Goal: Find contact information: Obtain details needed to contact an individual or organization

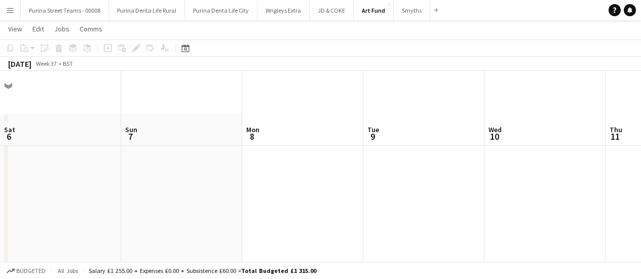
drag, startPoint x: 0, startPoint y: 0, endPoint x: 326, endPoint y: 197, distance: 380.9
click at [327, 200] on app-calendar-viewport "Sat 6 Sun 7 Mon 8 Tue 9 Wed 10 Thu 11 Fri 12 0/2 1 Job Sat 13 Sun 14 Mon 15 Tue…" at bounding box center [320, 178] width 641 height 277
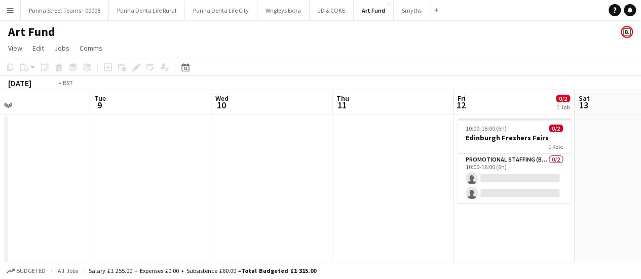
drag, startPoint x: 231, startPoint y: 218, endPoint x: 390, endPoint y: 202, distance: 160.4
click at [454, 213] on app-calendar-viewport "Sat 6 Sun 7 Mon 8 Tue 9 Wed 10 Thu 11 Fri 12 0/2 1 Job Sat 13 Sun 14 Mon 15 Tue…" at bounding box center [320, 203] width 641 height 227
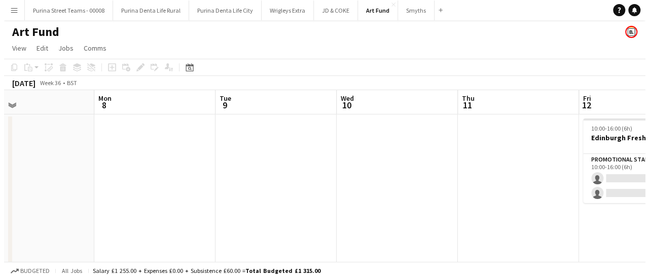
scroll to position [0, 277]
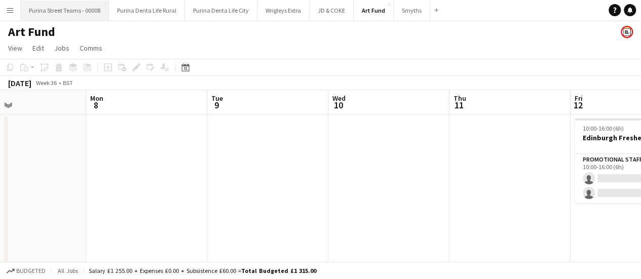
click at [44, 9] on button "Purina Street Teams - 00008 Close" at bounding box center [65, 11] width 88 height 20
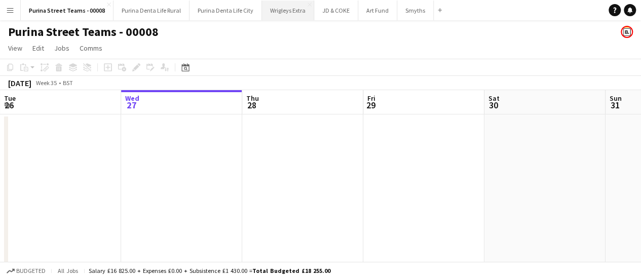
click at [284, 9] on button "Wrigleys Extra Close" at bounding box center [288, 11] width 52 height 20
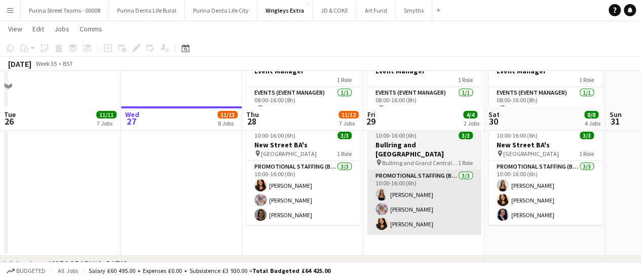
scroll to position [51, 0]
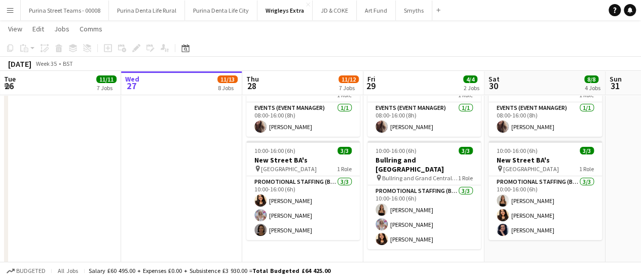
click at [281, 125] on app-card-role "Events (Event Manager) [DATE] 08:00-16:00 (8h) [PERSON_NAME]" at bounding box center [302, 119] width 113 height 34
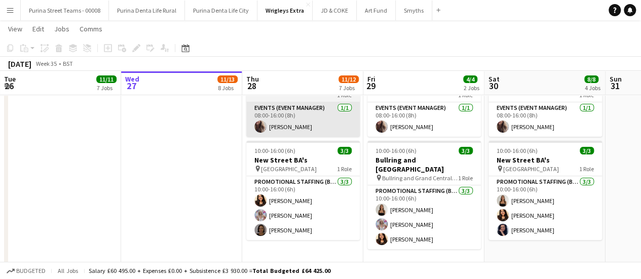
click at [277, 127] on app-card-role "Events (Event Manager) [DATE] 08:00-16:00 (8h) [PERSON_NAME]" at bounding box center [302, 119] width 113 height 34
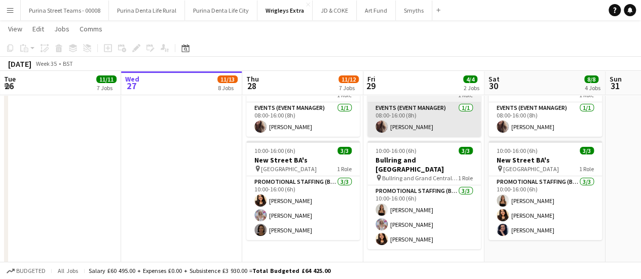
click at [278, 127] on app-card-role "Events (Event Manager) [DATE] 08:00-16:00 (8h) [PERSON_NAME]" at bounding box center [302, 119] width 113 height 34
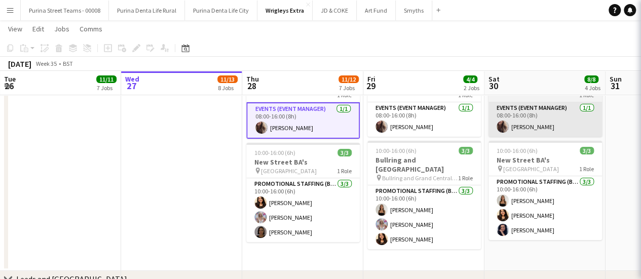
scroll to position [0, 242]
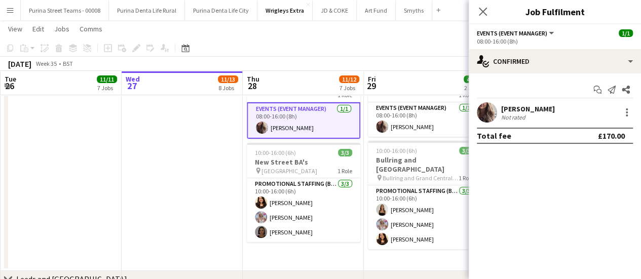
click at [521, 110] on div "[PERSON_NAME]" at bounding box center [528, 108] width 54 height 9
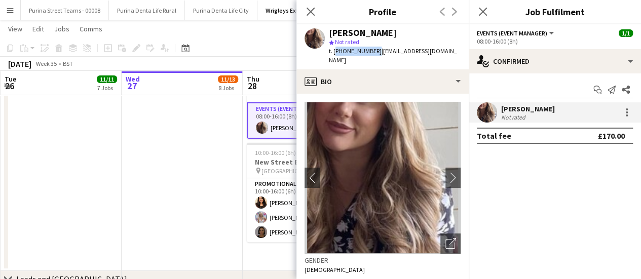
drag, startPoint x: 372, startPoint y: 52, endPoint x: 334, endPoint y: 50, distance: 38.1
click at [334, 50] on span "t. [PHONE_NUMBER]" at bounding box center [355, 51] width 53 height 8
copy span "[PHONE_NUMBER]"
drag, startPoint x: 307, startPoint y: 10, endPoint x: 351, endPoint y: 20, distance: 45.1
click at [307, 10] on icon "Close pop-in" at bounding box center [311, 12] width 8 height 8
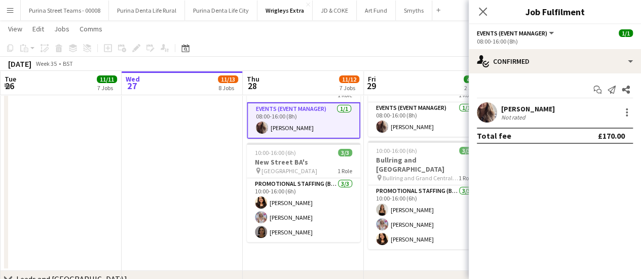
click at [484, 10] on icon at bounding box center [483, 12] width 8 height 8
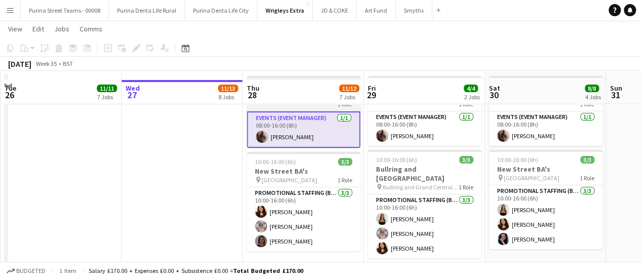
scroll to position [51, 0]
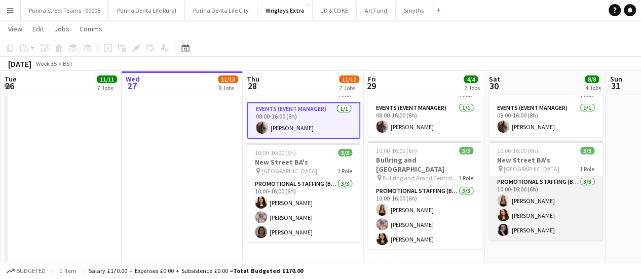
click at [533, 199] on app-card-role "Promotional Staffing (Brand Ambassadors) [DATE] 10:00-16:00 (6h) [PERSON_NAME] …" at bounding box center [545, 208] width 113 height 64
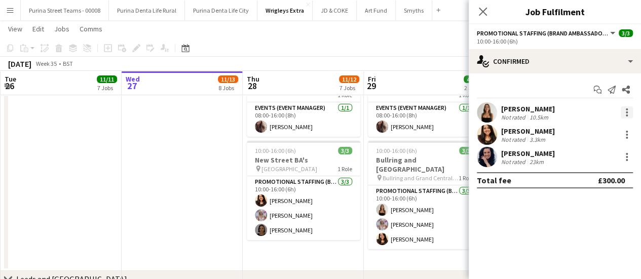
click at [629, 109] on div at bounding box center [627, 112] width 12 height 12
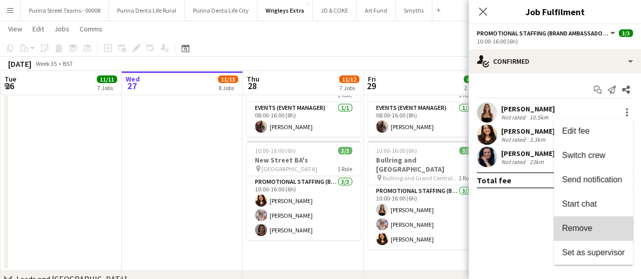
click at [588, 229] on span "Remove" at bounding box center [577, 228] width 30 height 9
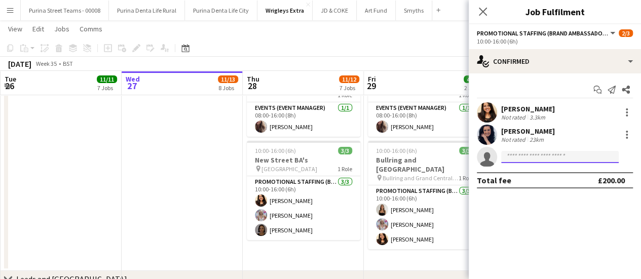
drag, startPoint x: 581, startPoint y: 160, endPoint x: 596, endPoint y: 97, distance: 64.6
click at [580, 160] on input at bounding box center [560, 157] width 118 height 12
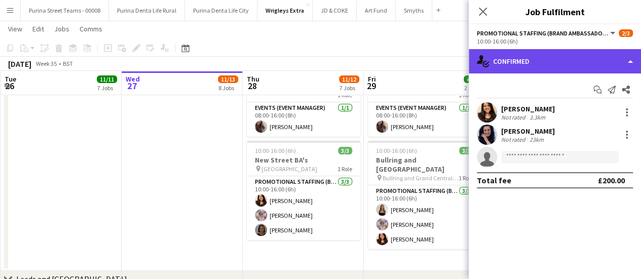
click at [625, 61] on div "single-neutral-actions-check-2 Confirmed" at bounding box center [555, 61] width 172 height 24
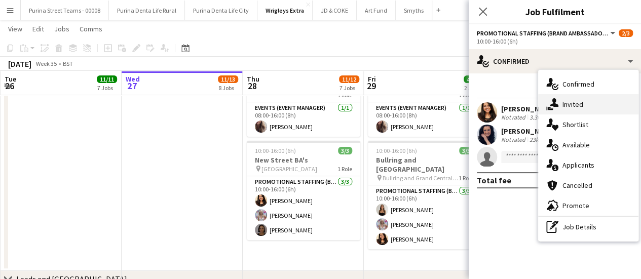
click at [582, 105] on div "single-neutral-actions-share-1 Invited" at bounding box center [588, 104] width 100 height 20
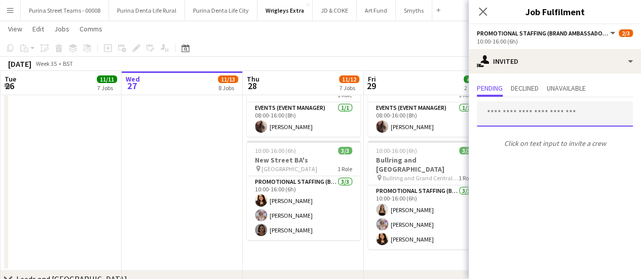
click at [512, 117] on input "text" at bounding box center [555, 113] width 156 height 25
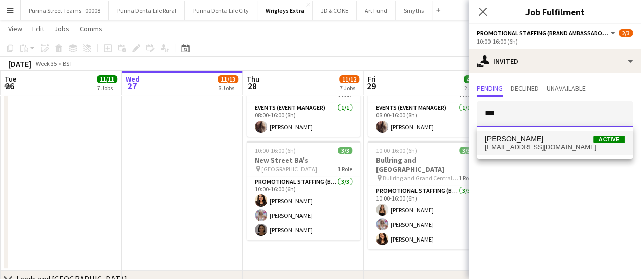
type input "***"
click at [520, 138] on span "[PERSON_NAME]" at bounding box center [514, 139] width 58 height 9
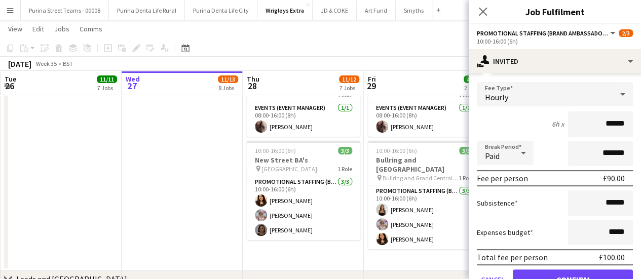
scroll to position [136, 0]
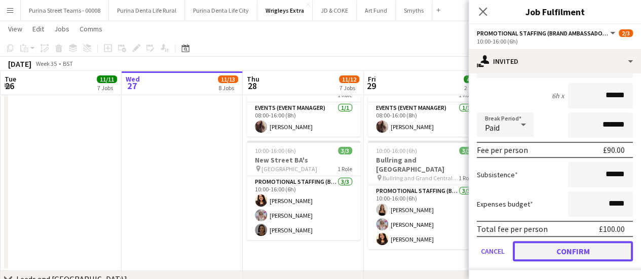
click at [550, 255] on button "Confirm" at bounding box center [573, 251] width 120 height 20
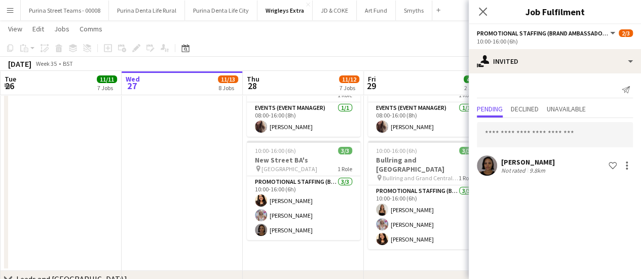
scroll to position [0, 0]
click at [536, 128] on input "text" at bounding box center [555, 134] width 156 height 25
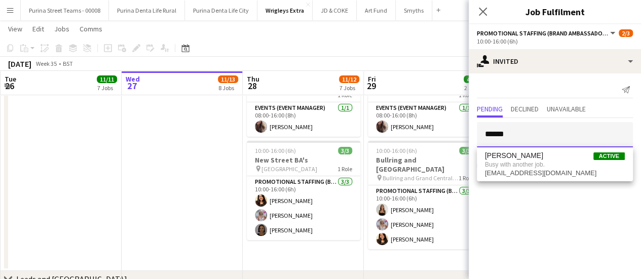
type input "******"
click at [510, 214] on mat-expansion-panel "user-plus Invited Send notification Pending Declined Unavailable ****** [PERSON…" at bounding box center [555, 176] width 172 height 206
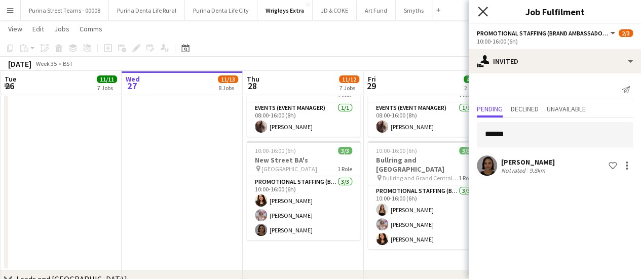
click at [482, 8] on icon "Close pop-in" at bounding box center [483, 12] width 10 height 10
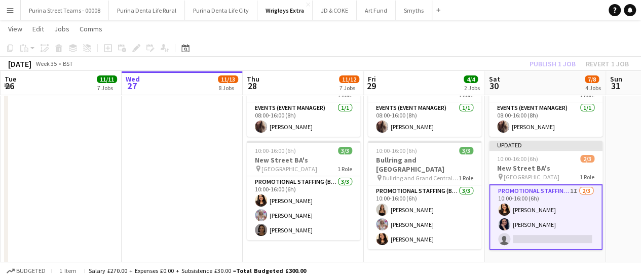
click at [197, 141] on app-date-cell at bounding box center [182, 167] width 121 height 208
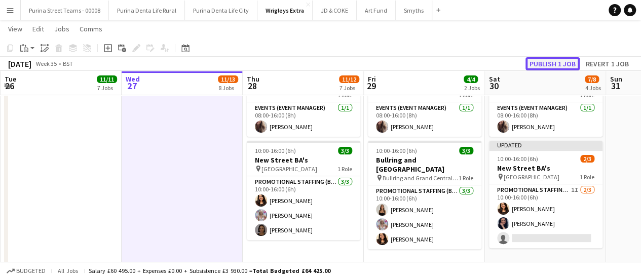
click at [538, 61] on button "Publish 1 job" at bounding box center [552, 63] width 54 height 13
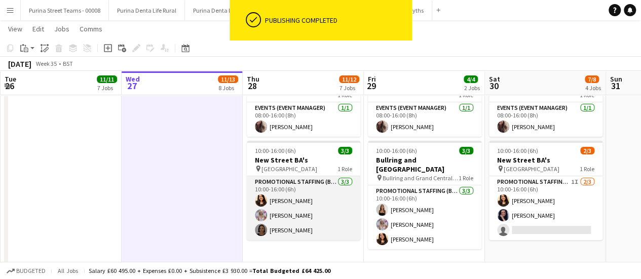
click at [300, 201] on app-card-role "Promotional Staffing (Brand Ambassadors) [DATE] 10:00-16:00 (6h) [PERSON_NAME] …" at bounding box center [303, 208] width 113 height 64
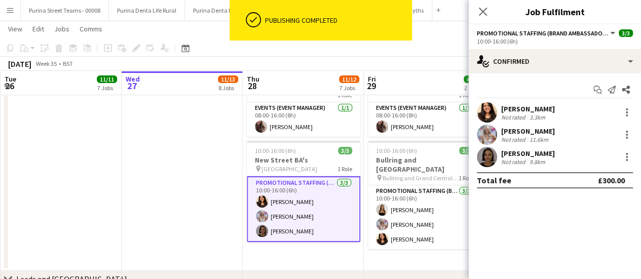
click at [530, 106] on div "[PERSON_NAME]" at bounding box center [528, 108] width 54 height 9
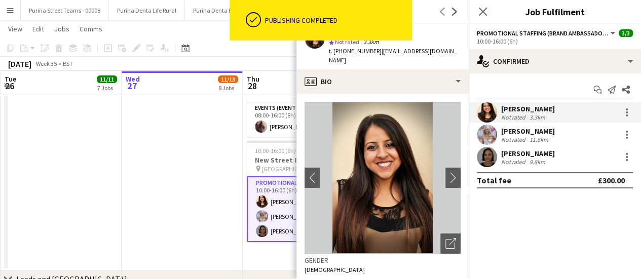
drag, startPoint x: 376, startPoint y: 51, endPoint x: 460, endPoint y: 52, distance: 83.6
click at [460, 52] on div "[PERSON_NAME] star Not rated 3.3km t. [PHONE_NUMBER] | [EMAIL_ADDRESS][DOMAIN_N…" at bounding box center [382, 46] width 172 height 45
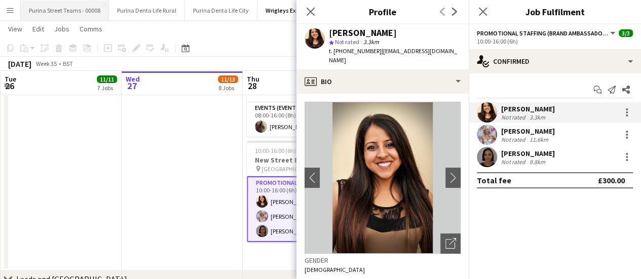
copy span "[EMAIL_ADDRESS][DOMAIN_NAME]"
click at [520, 131] on div "[PERSON_NAME]" at bounding box center [528, 131] width 54 height 9
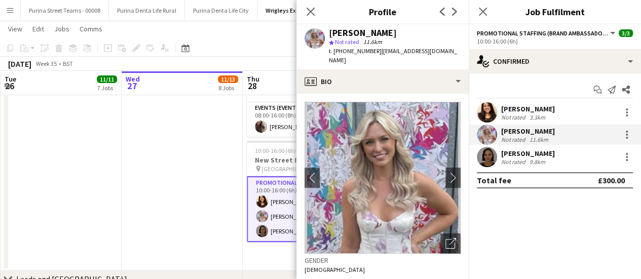
click at [375, 52] on span "| [EMAIL_ADDRESS][DOMAIN_NAME]" at bounding box center [393, 55] width 128 height 17
drag, startPoint x: 376, startPoint y: 53, endPoint x: 450, endPoint y: 53, distance: 74.0
click at [450, 53] on span "| [EMAIL_ADDRESS][DOMAIN_NAME]" at bounding box center [393, 55] width 128 height 17
copy span "[EMAIL_ADDRESS][DOMAIN_NAME]"
click at [531, 154] on div "[PERSON_NAME]" at bounding box center [528, 153] width 54 height 9
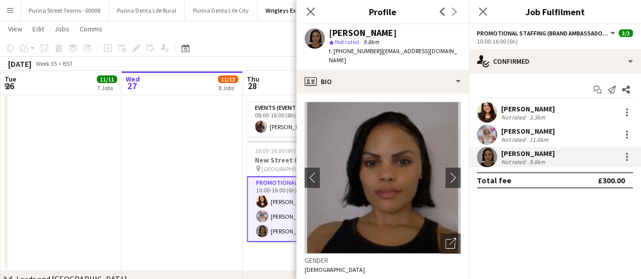
click at [377, 51] on span "| [EMAIL_ADDRESS][DOMAIN_NAME]" at bounding box center [393, 55] width 128 height 17
drag, startPoint x: 375, startPoint y: 50, endPoint x: 439, endPoint y: 55, distance: 64.6
click at [439, 55] on div "[PERSON_NAME] star Not rated 9.8km t. [PHONE_NUMBER] | [EMAIL_ADDRESS][DOMAIN_N…" at bounding box center [382, 46] width 172 height 45
copy span "[EMAIL_ADDRESS][DOMAIN_NAME]"
click at [147, 235] on app-date-cell at bounding box center [182, 167] width 121 height 208
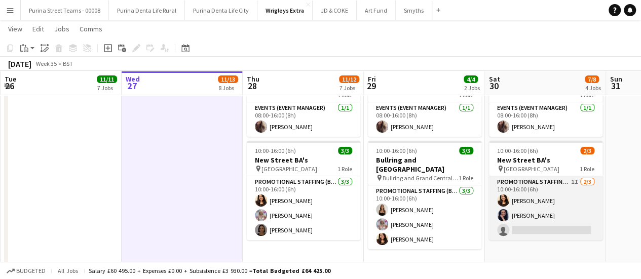
click at [533, 216] on app-card-role "Promotional Staffing (Brand Ambassadors) 1I [DATE] 10:00-16:00 (6h) [PERSON_NAM…" at bounding box center [545, 208] width 113 height 64
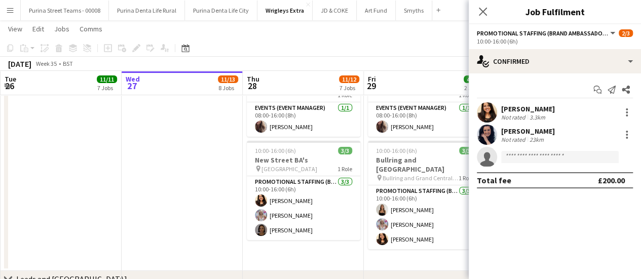
click at [533, 130] on div "[PERSON_NAME]" at bounding box center [528, 131] width 54 height 9
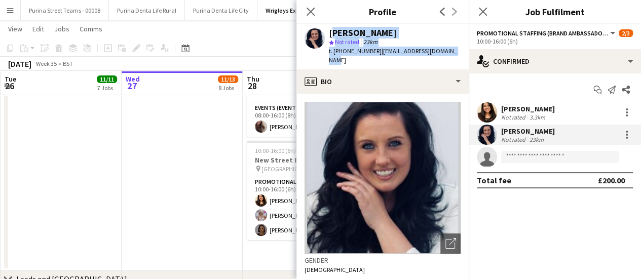
drag, startPoint x: 450, startPoint y: 51, endPoint x: 329, endPoint y: 35, distance: 121.6
click at [329, 35] on div "[PERSON_NAME] star Not rated 23km t. [PHONE_NUMBER] | [EMAIL_ADDRESS][DOMAIN_NA…" at bounding box center [382, 46] width 172 height 45
copy div "[PERSON_NAME] star Not rated 23km t. [PHONE_NUMBER] | [EMAIL_ADDRESS][DOMAIN_NA…"
click at [122, 175] on app-date-cell at bounding box center [182, 167] width 121 height 208
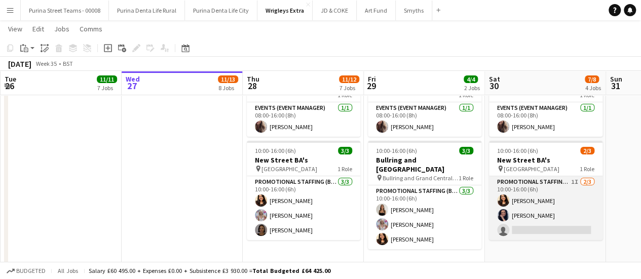
click at [538, 182] on app-card-role "Promotional Staffing (Brand Ambassadors) 1I [DATE] 10:00-16:00 (6h) [PERSON_NAM…" at bounding box center [545, 208] width 113 height 64
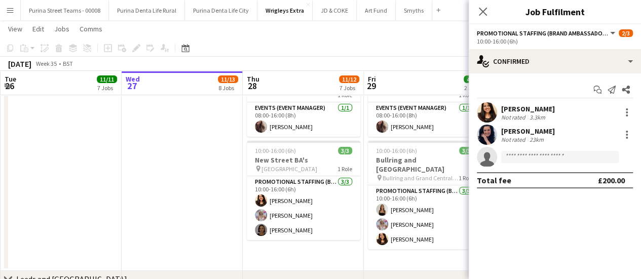
click at [427, 254] on app-date-cell "08:00-16:00 (8h) 1/1 Event Manager 1 Role Events (Event Manager) [DATE] 08:00-1…" at bounding box center [424, 167] width 121 height 208
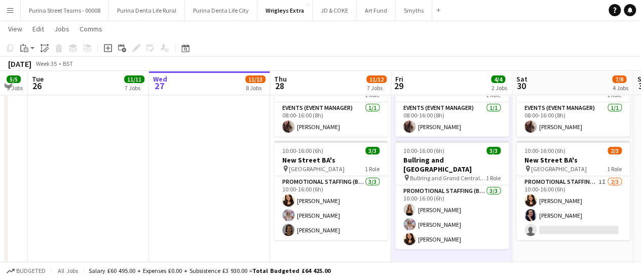
scroll to position [0, 276]
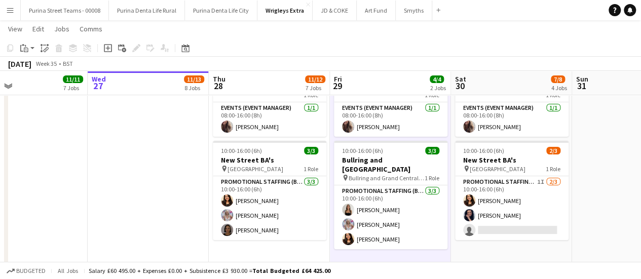
drag, startPoint x: 276, startPoint y: 139, endPoint x: 242, endPoint y: 112, distance: 43.0
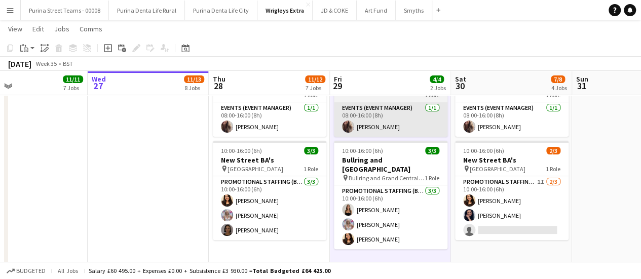
drag, startPoint x: 372, startPoint y: 216, endPoint x: 336, endPoint y: 106, distance: 115.5
click at [372, 216] on app-card-role "Promotional Staffing (Brand Ambassadors) [DATE] 10:00-16:00 (6h) [PERSON_NAME] …" at bounding box center [390, 217] width 113 height 64
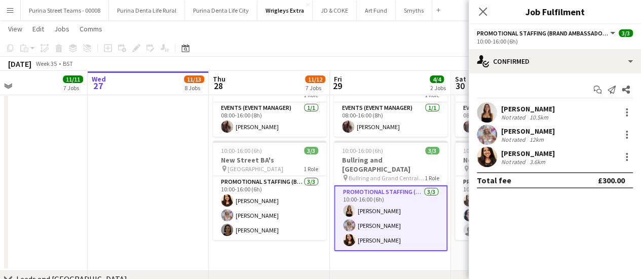
click at [527, 131] on div "[PERSON_NAME]" at bounding box center [528, 131] width 54 height 9
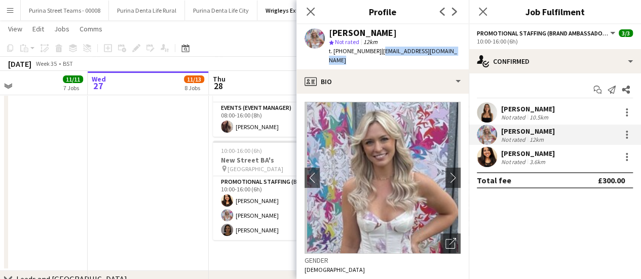
drag, startPoint x: 376, startPoint y: 51, endPoint x: 460, endPoint y: 51, distance: 83.6
click at [460, 51] on app-profile-header "[PERSON_NAME] star Not rated 12km t. [PHONE_NUMBER] | [EMAIL_ADDRESS][DOMAIN_NA…" at bounding box center [382, 46] width 172 height 45
copy span "[EMAIL_ADDRESS][DOMAIN_NAME]"
click at [507, 209] on mat-expansion-panel "check Confirmed Start chat Send notification Share [PERSON_NAME] Not rated 10.5…" at bounding box center [555, 176] width 172 height 206
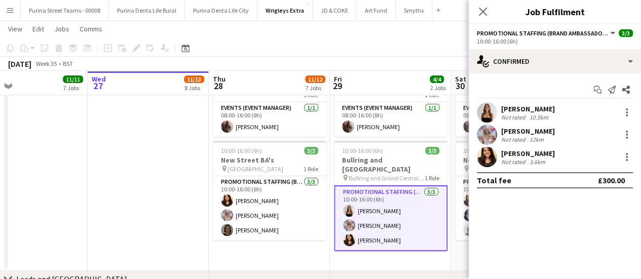
click at [517, 154] on div "[PERSON_NAME]" at bounding box center [528, 153] width 54 height 9
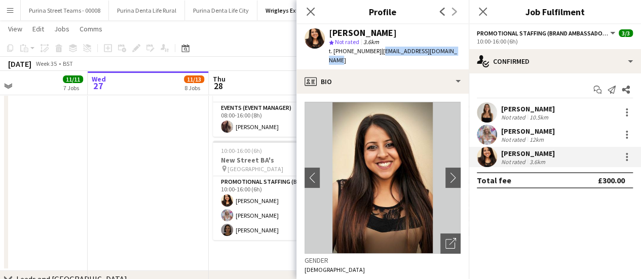
drag, startPoint x: 377, startPoint y: 51, endPoint x: 457, endPoint y: 50, distance: 79.6
click at [457, 50] on div "[PERSON_NAME] star Not rated 3.6km t. [PHONE_NUMBER] | [EMAIL_ADDRESS][DOMAIN_N…" at bounding box center [382, 46] width 172 height 45
copy span "[EMAIL_ADDRESS][DOMAIN_NAME]"
click at [97, 145] on app-date-cell at bounding box center [148, 167] width 121 height 208
